Goal: Task Accomplishment & Management: Complete application form

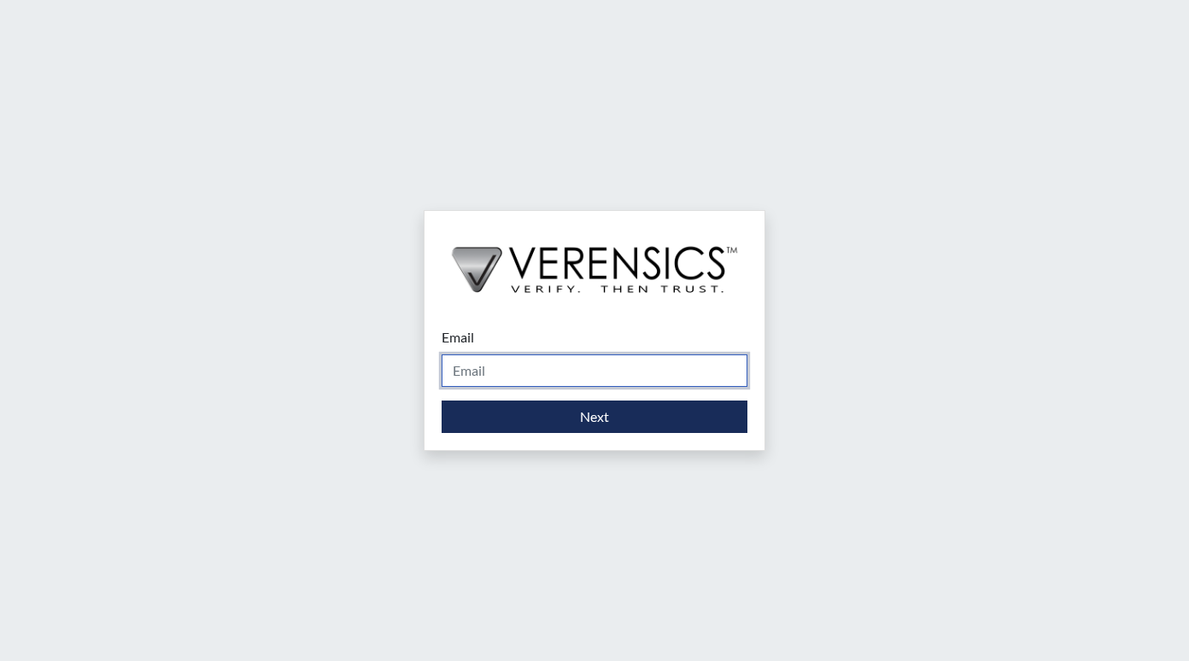
click at [493, 375] on input "Email" at bounding box center [595, 371] width 306 height 32
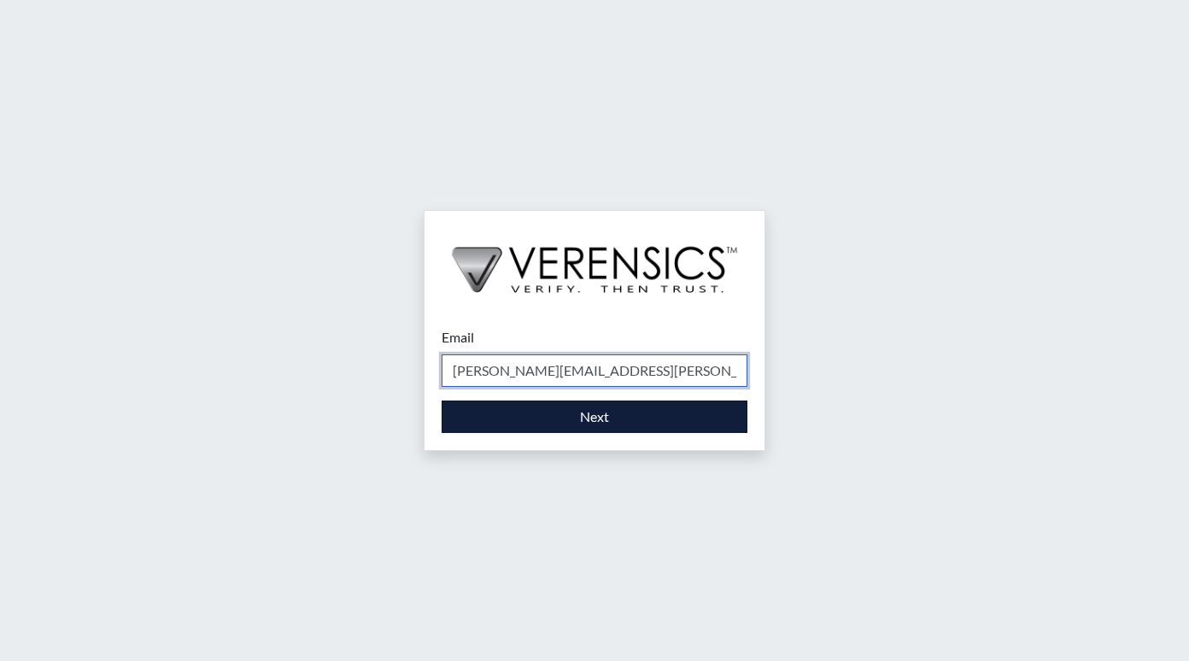
type input "[PERSON_NAME][EMAIL_ADDRESS][PERSON_NAME][DOMAIN_NAME]"
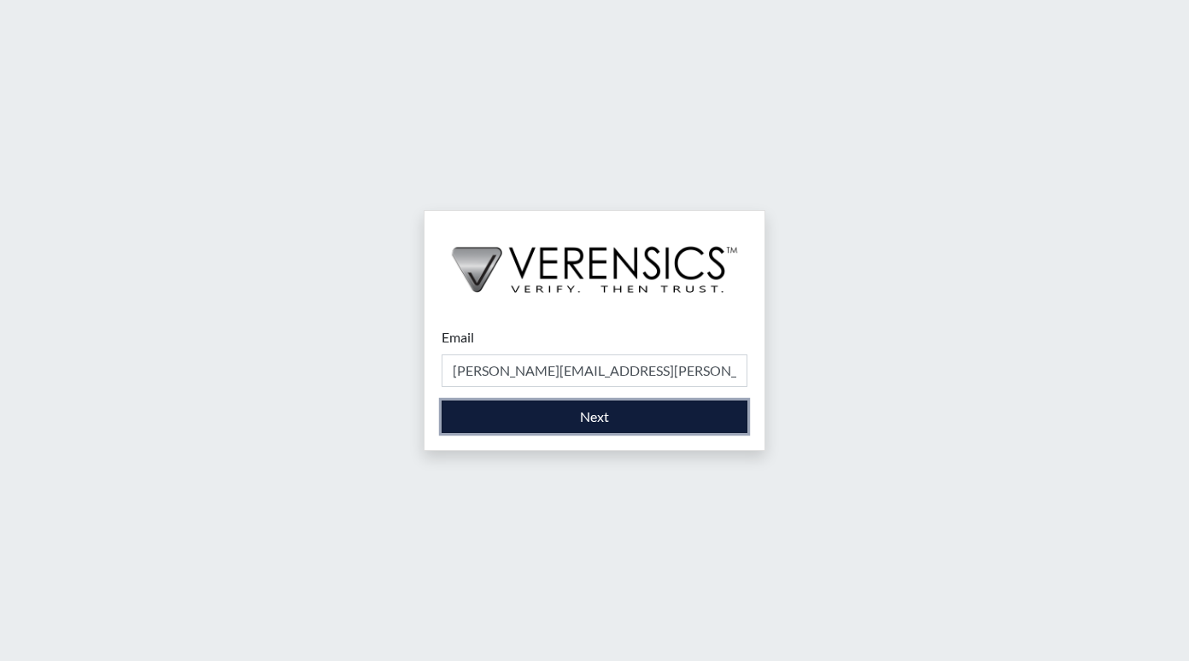
click at [581, 411] on button "Next" at bounding box center [595, 417] width 306 height 32
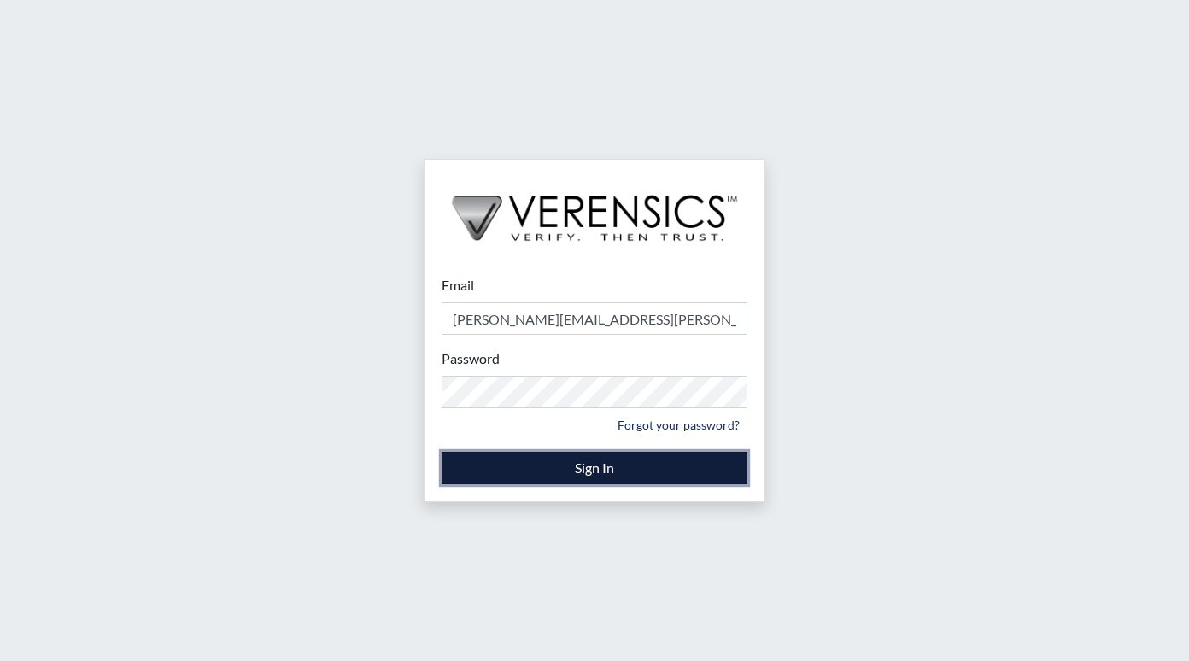
click at [584, 465] on button "Sign In" at bounding box center [595, 468] width 306 height 32
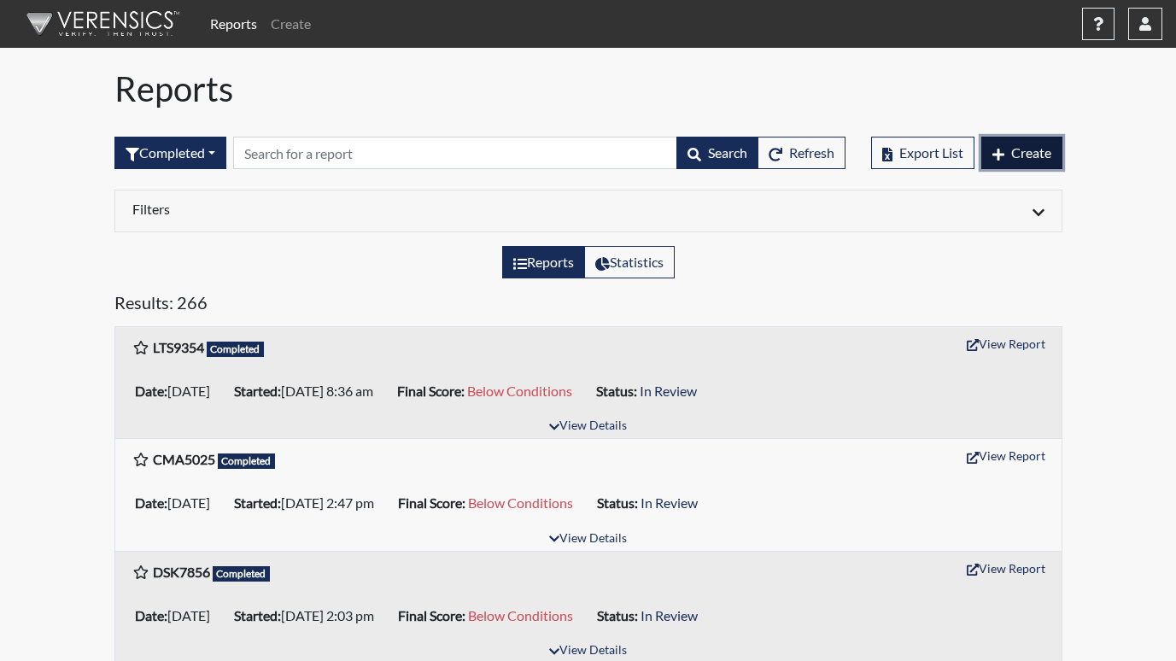
click at [1037, 140] on button "Create" at bounding box center [1022, 153] width 81 height 32
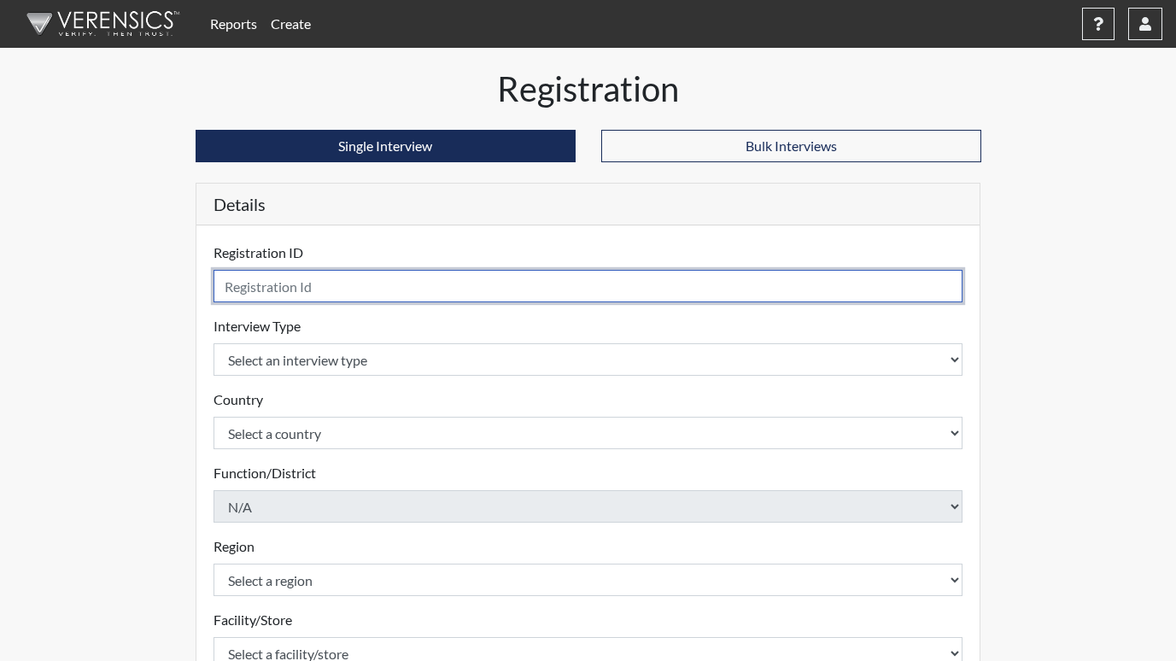
click at [276, 286] on input "text" at bounding box center [589, 286] width 750 height 32
click at [336, 288] on input "text" at bounding box center [589, 286] width 750 height 32
type input "j"
type input "jtd3627"
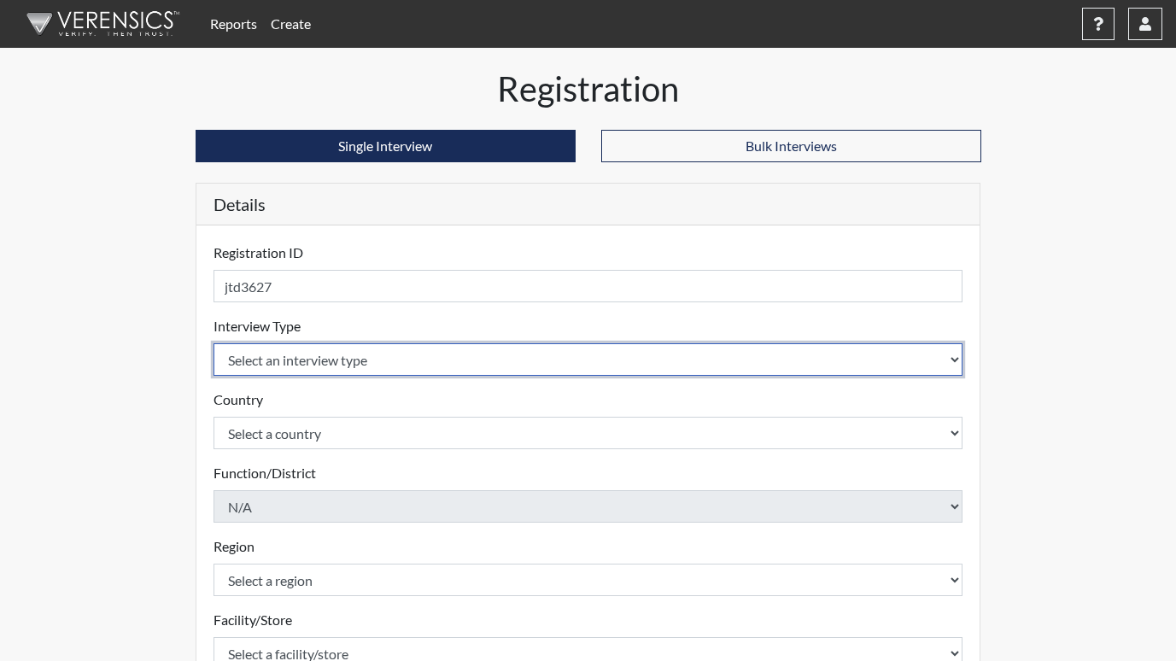
click at [327, 372] on select "Select an interview type Corrections Pre-Employment" at bounding box center [589, 359] width 750 height 32
select select "ff733e93-e1bf-11ea-9c9f-0eff0cf7eb8f"
click at [214, 343] on select "Select an interview type Corrections Pre-Employment" at bounding box center [589, 359] width 750 height 32
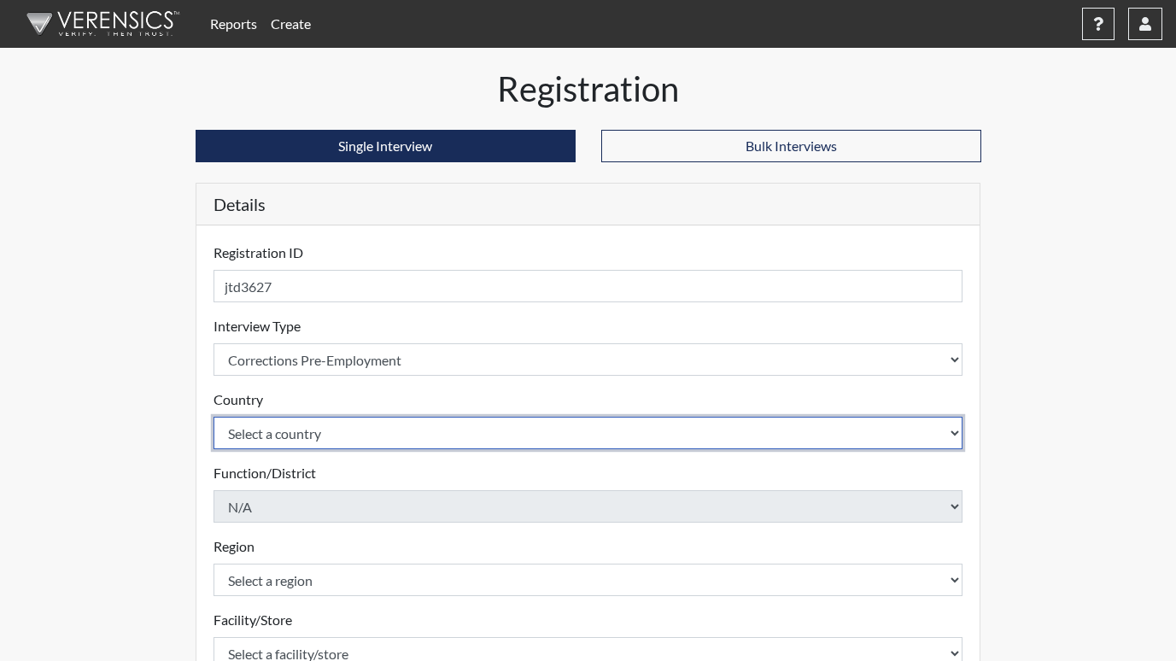
click at [290, 439] on select "Select a country [GEOGRAPHIC_DATA] [GEOGRAPHIC_DATA]" at bounding box center [589, 433] width 750 height 32
select select "united-states-of-[GEOGRAPHIC_DATA]"
click at [214, 417] on select "Select a country [GEOGRAPHIC_DATA] [GEOGRAPHIC_DATA]" at bounding box center [589, 433] width 750 height 32
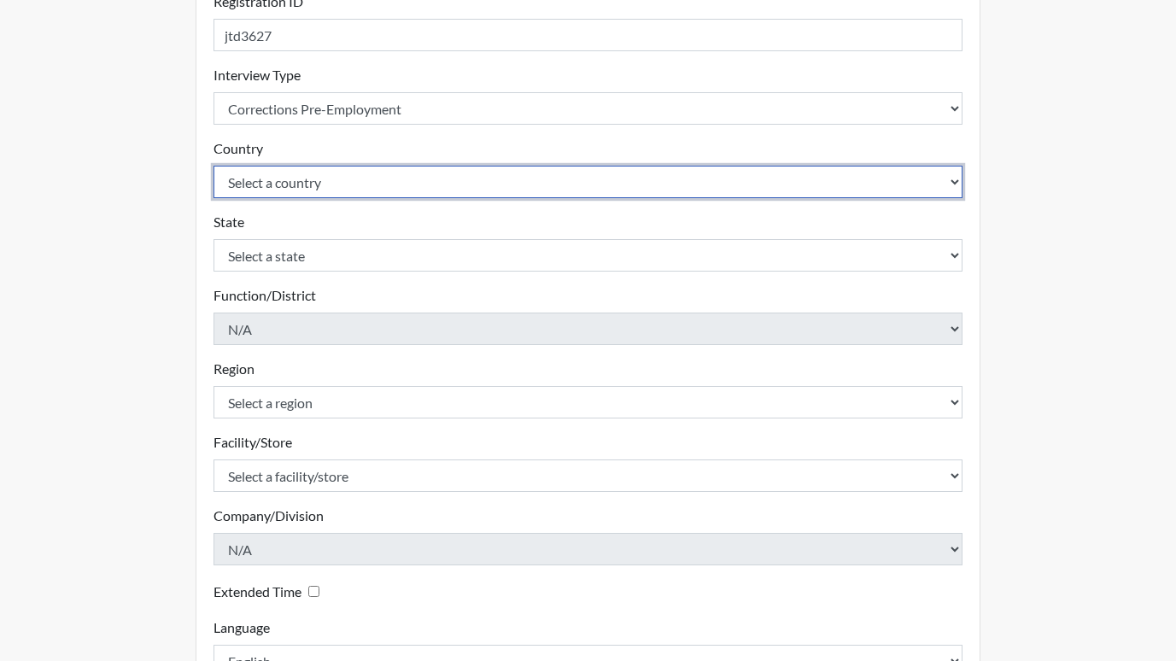
scroll to position [256, 0]
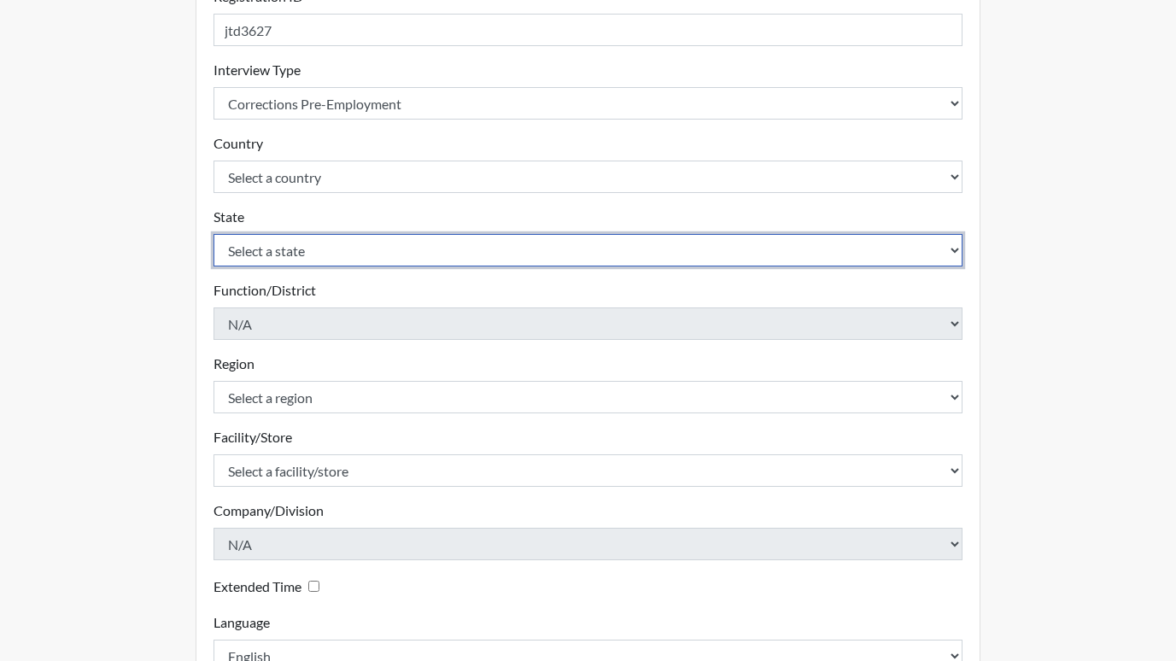
click at [286, 249] on select "Select a state [US_STATE] [US_STATE] [US_STATE] [US_STATE] [US_STATE] [US_STATE…" at bounding box center [589, 250] width 750 height 32
select select "GA"
click at [214, 234] on select "Select a state [US_STATE] [US_STATE] [US_STATE] [US_STATE] [US_STATE] [US_STATE…" at bounding box center [589, 250] width 750 height 32
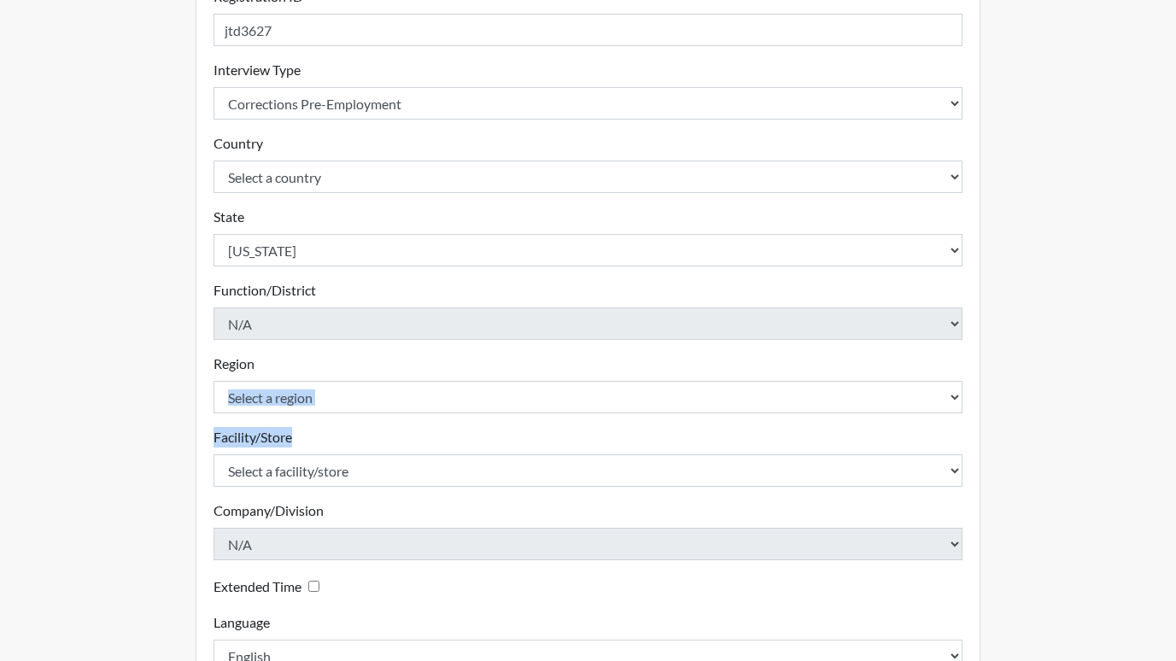
click at [329, 412] on form "Registration ID jtd3627 Please provide a registration ID. Interview Type Select…" at bounding box center [589, 329] width 750 height 686
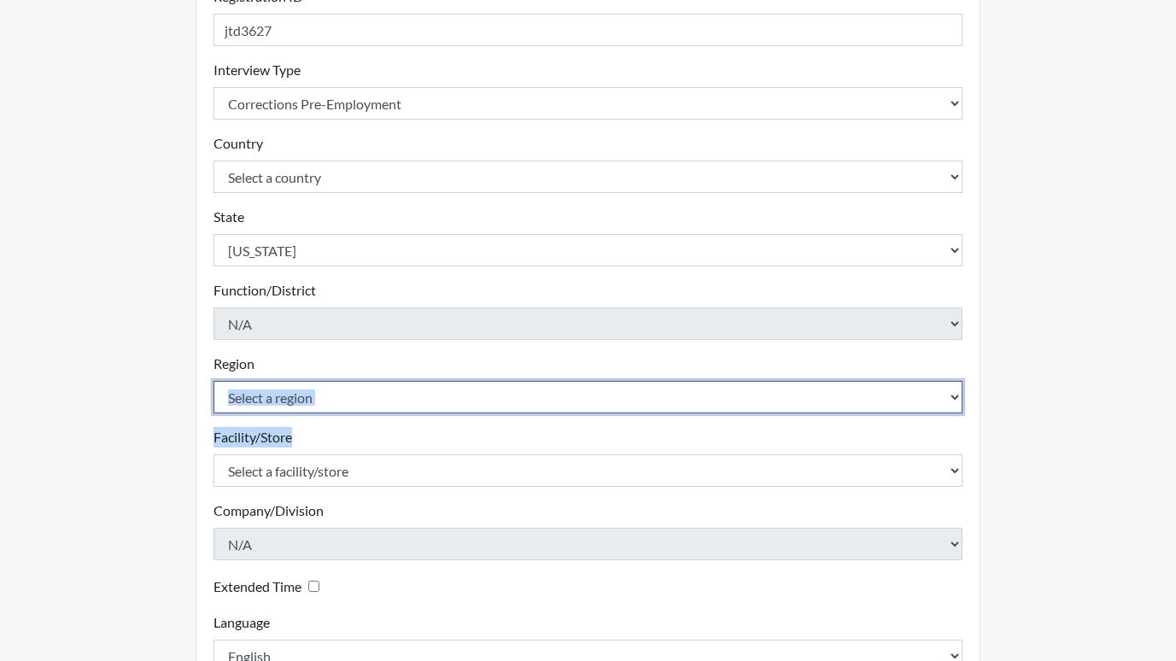
drag, startPoint x: 329, startPoint y: 412, endPoint x: 314, endPoint y: 402, distance: 17.8
click at [314, 402] on select "Select a region [GEOGRAPHIC_DATA]" at bounding box center [589, 397] width 750 height 32
select select "51976826-f18e-4b67-8d3b-b0a0fa2f97ff"
click at [214, 381] on select "Select a region [GEOGRAPHIC_DATA]" at bounding box center [589, 397] width 750 height 32
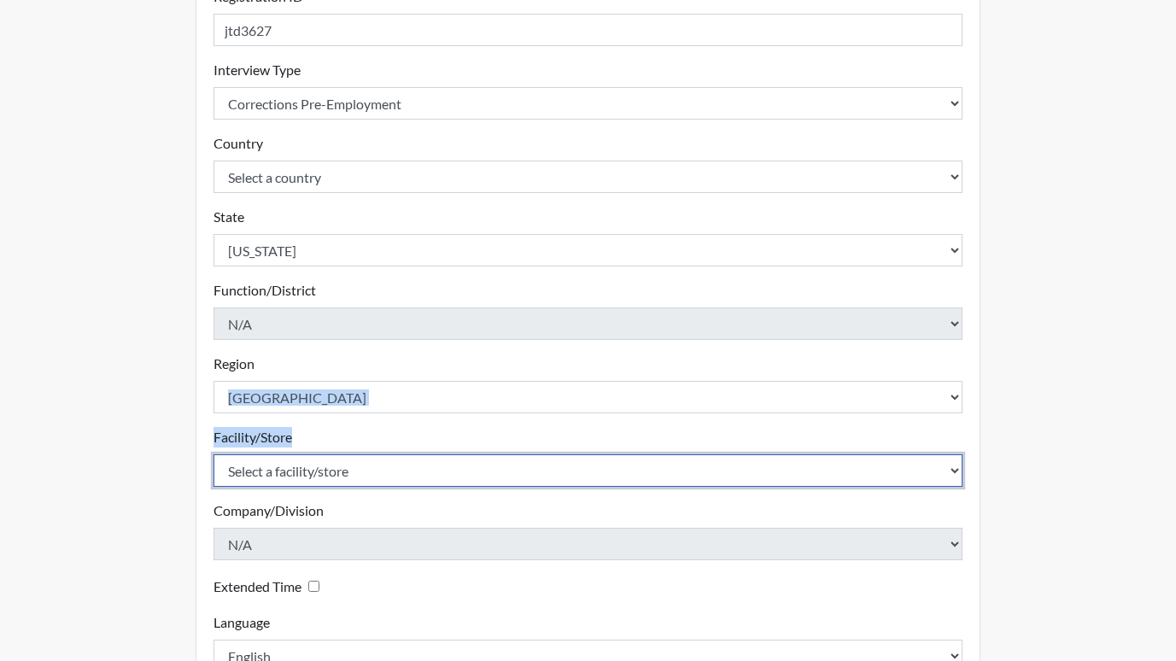
click at [402, 475] on select "Select a facility/store [PERSON_NAME] RSAT [PERSON_NAME]" at bounding box center [589, 471] width 750 height 32
select select "c05731e4-d431-4d34-9dc9-117a82ff750b"
click at [214, 455] on select "Select a facility/store [PERSON_NAME] RSAT [PERSON_NAME]" at bounding box center [589, 471] width 750 height 32
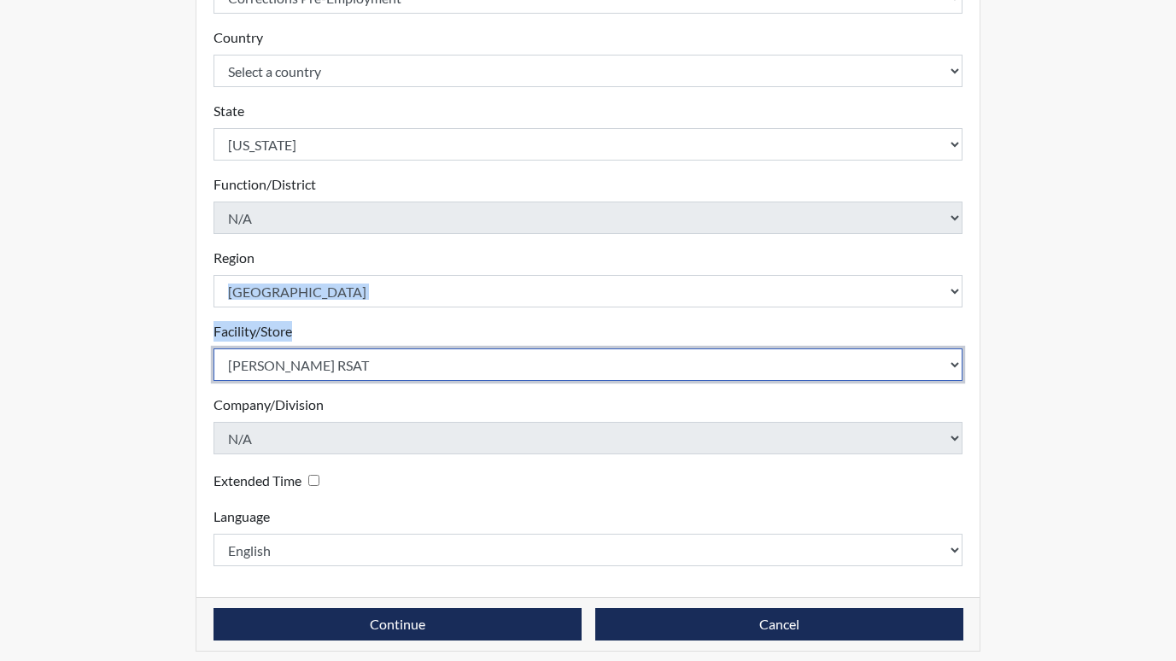
scroll to position [373, 0]
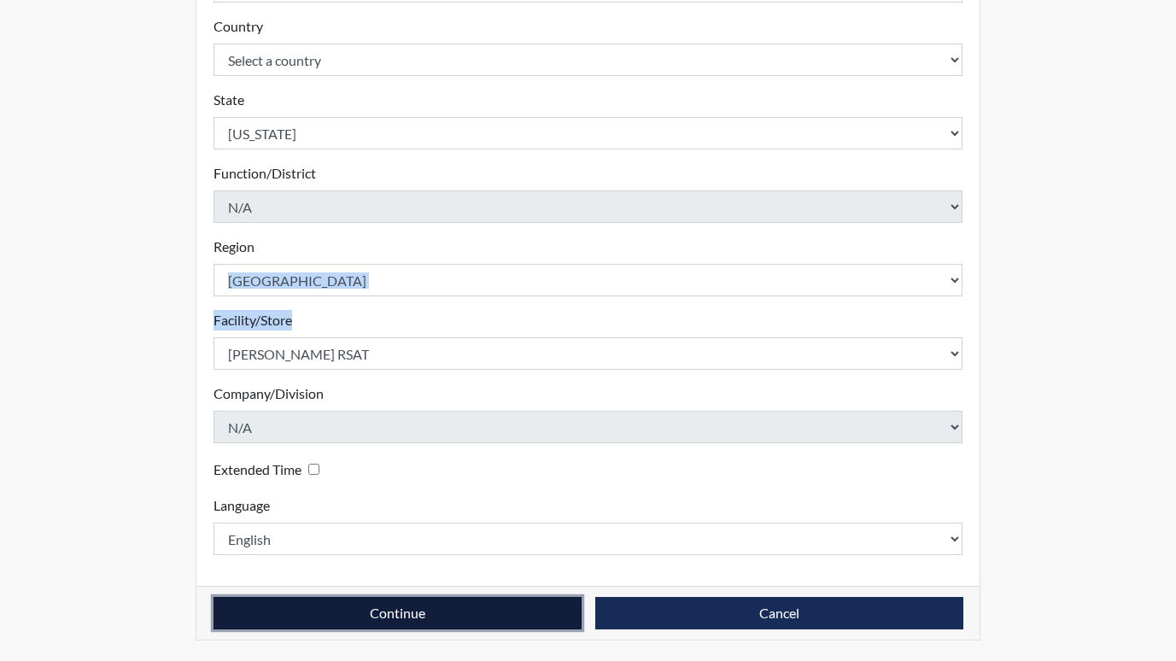
click at [411, 609] on button "Continue" at bounding box center [398, 613] width 368 height 32
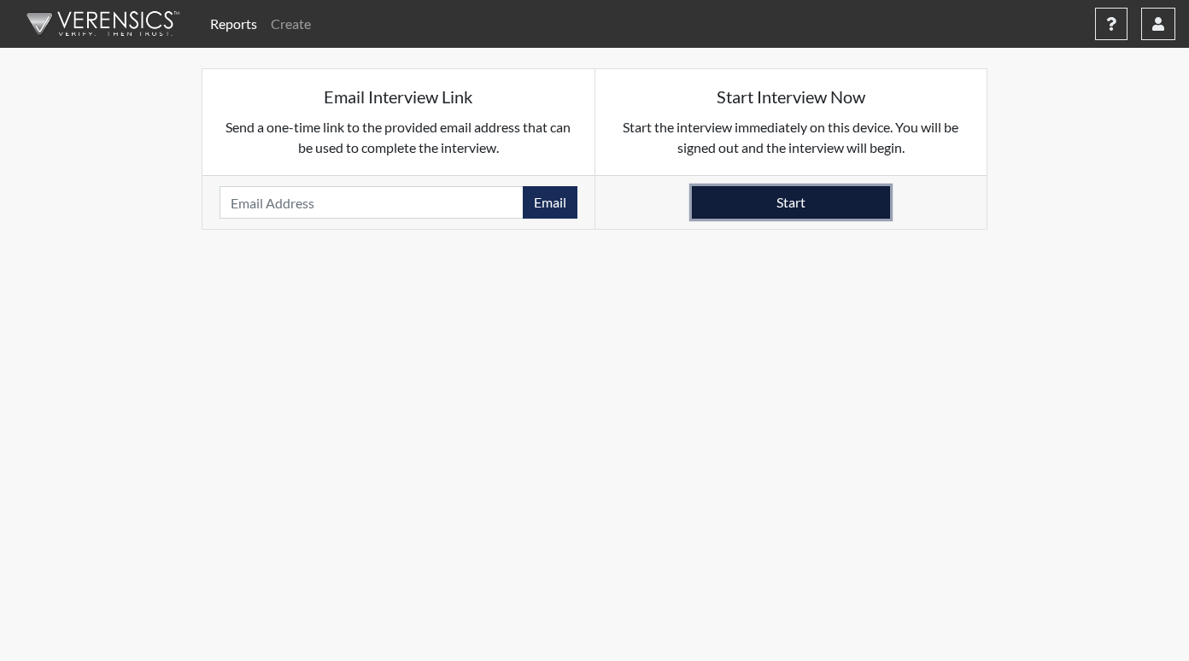
click at [721, 201] on button "Start" at bounding box center [791, 202] width 198 height 32
